Goal: Check status: Check status

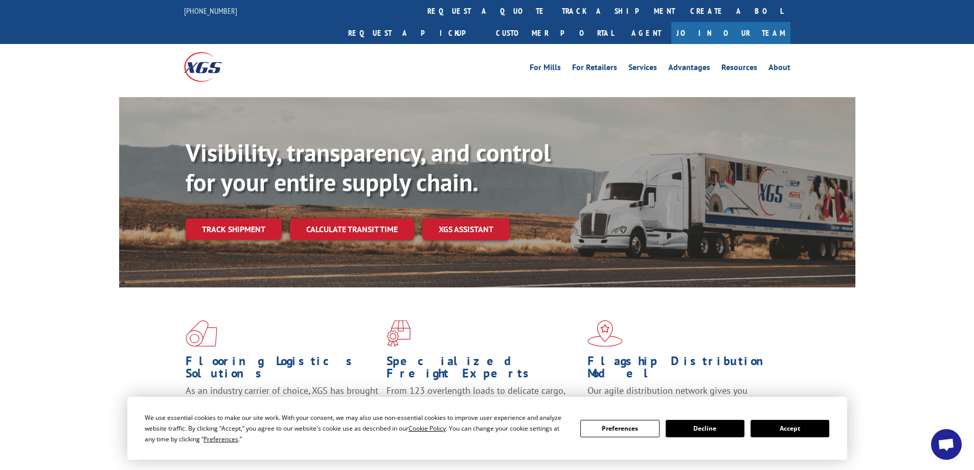
click at [807, 431] on button "Accept" at bounding box center [789, 428] width 79 height 17
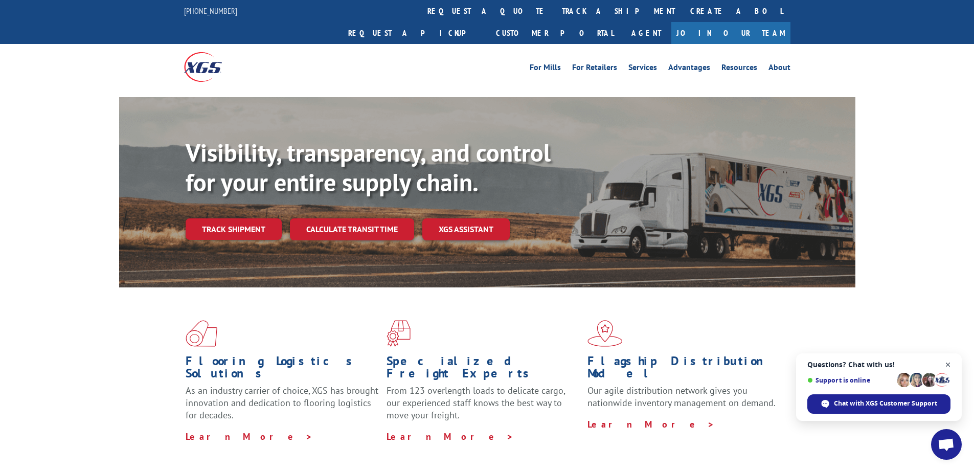
click at [947, 368] on span "Open chat" at bounding box center [948, 364] width 13 height 13
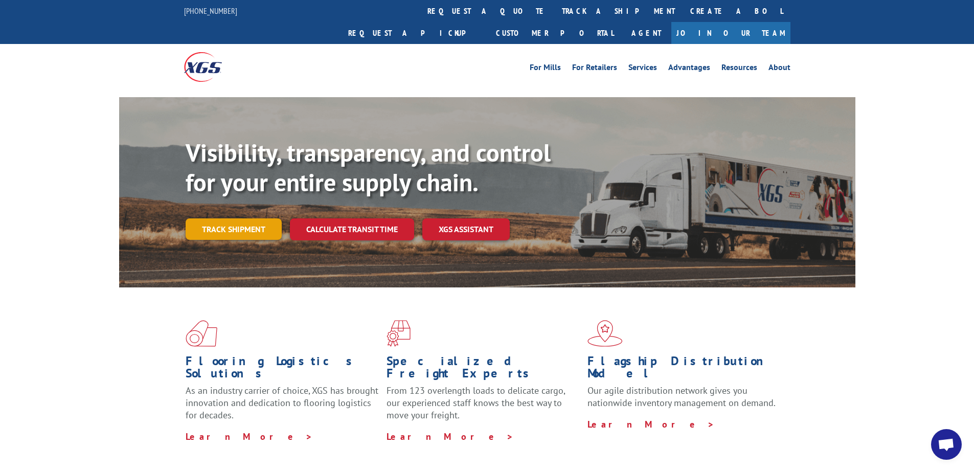
click at [243, 218] on link "Track shipment" at bounding box center [234, 228] width 96 height 21
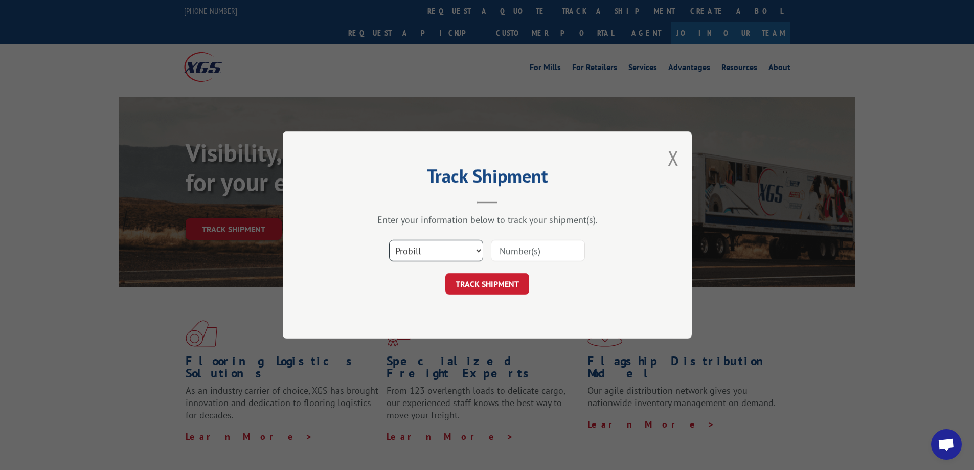
click at [420, 246] on select "Select category... Probill BOL PO" at bounding box center [436, 250] width 94 height 21
select select "bol"
click at [389, 240] on select "Select category... Probill BOL PO" at bounding box center [436, 250] width 94 height 21
click at [527, 256] on input at bounding box center [538, 250] width 94 height 21
paste input "5999440"
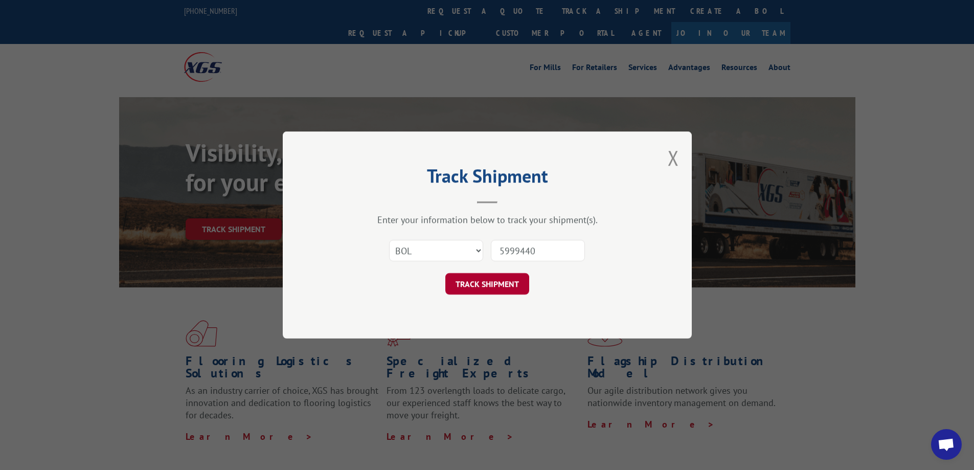
type input "5999440"
click at [518, 282] on button "TRACK SHIPMENT" at bounding box center [487, 283] width 84 height 21
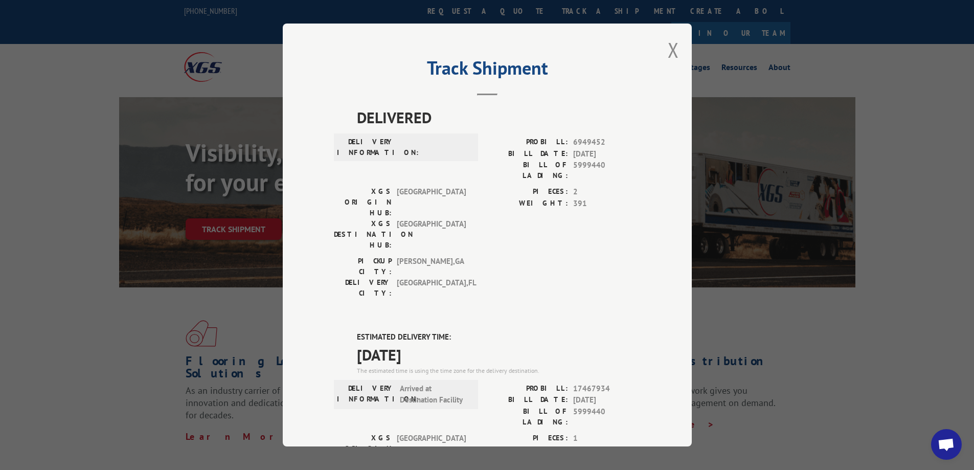
drag, startPoint x: 87, startPoint y: 331, endPoint x: 103, endPoint y: 325, distance: 17.2
click at [88, 331] on div "Track Shipment DELIVERED DELIVERY INFORMATION: PROBILL: 6949452 BILL DATE: [DAT…" at bounding box center [487, 235] width 974 height 470
drag, startPoint x: 667, startPoint y: 47, endPoint x: 645, endPoint y: 71, distance: 32.9
click at [668, 47] on button "Close modal" at bounding box center [673, 49] width 11 height 27
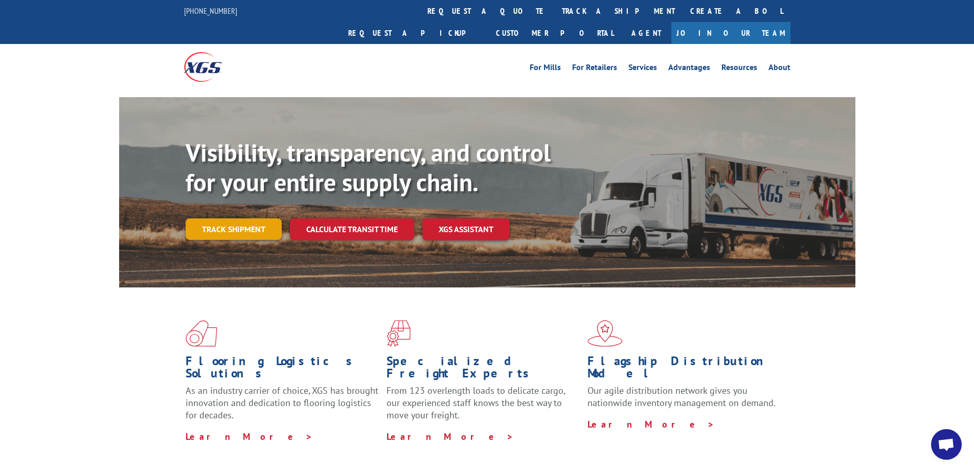
click at [264, 218] on link "Track shipment" at bounding box center [234, 228] width 96 height 21
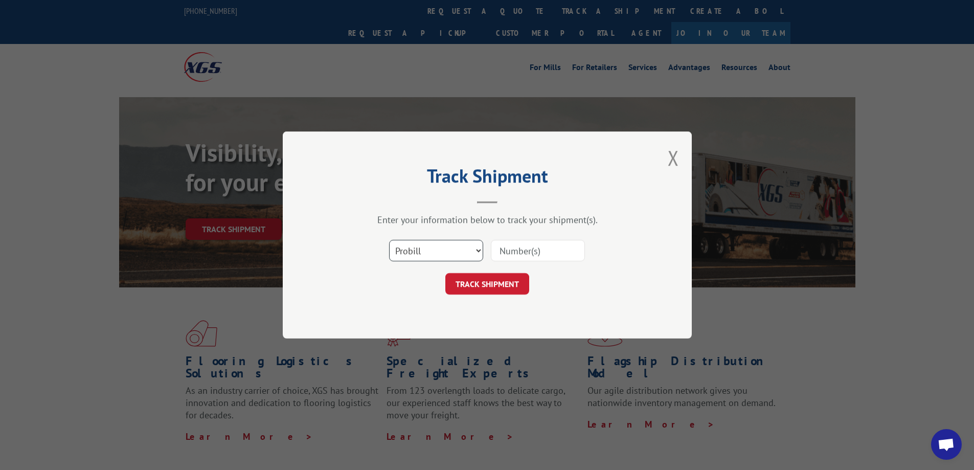
click at [454, 250] on select "Select category... Probill BOL PO" at bounding box center [436, 250] width 94 height 21
select select "bol"
click at [389, 240] on select "Select category... Probill BOL PO" at bounding box center [436, 250] width 94 height 21
click at [549, 250] on input at bounding box center [538, 250] width 94 height 21
drag, startPoint x: 537, startPoint y: 263, endPoint x: 527, endPoint y: 251, distance: 15.6
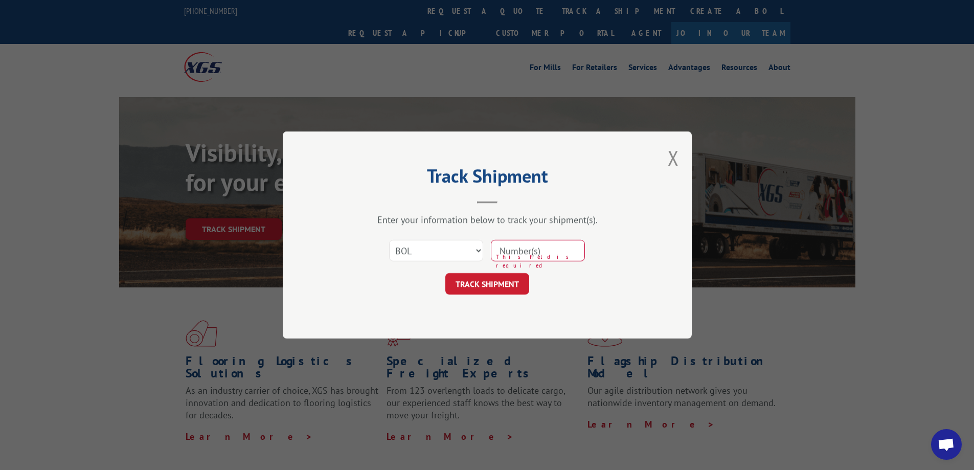
click at [527, 255] on input at bounding box center [538, 250] width 94 height 21
paste input "5106070"
type input "5106070"
drag, startPoint x: 524, startPoint y: 279, endPoint x: 513, endPoint y: 283, distance: 12.0
click at [523, 280] on button "TRACK SHIPMENT" at bounding box center [487, 283] width 84 height 21
